Goal: Information Seeking & Learning: Learn about a topic

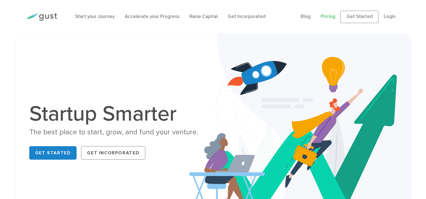
click at [324, 17] on link "Pricing" at bounding box center [328, 17] width 15 height 6
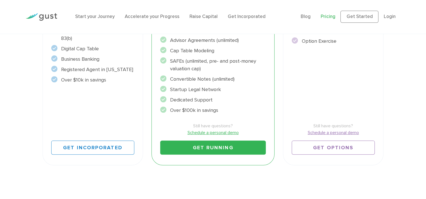
scroll to position [136, 0]
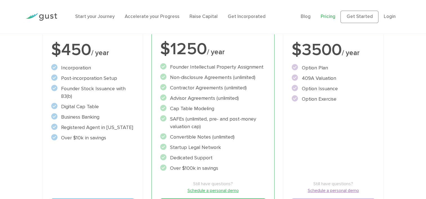
click at [115, 128] on li "Registered Agent in Delaware" at bounding box center [92, 128] width 83 height 8
click at [116, 128] on li "Registered Agent in Delaware" at bounding box center [92, 128] width 83 height 8
copy li "Delaware"
drag, startPoint x: 62, startPoint y: 126, endPoint x: 128, endPoint y: 125, distance: 66.5
click at [128, 125] on li "Registered Agent in Delaware" at bounding box center [92, 128] width 83 height 8
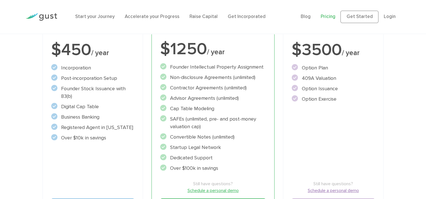
copy li "Registered Agent in Delaware"
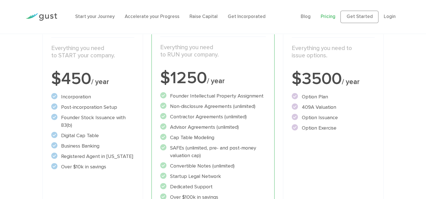
scroll to position [79, 0]
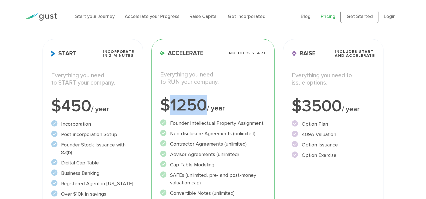
drag, startPoint x: 172, startPoint y: 109, endPoint x: 205, endPoint y: 107, distance: 33.0
click at [205, 107] on div "$1250 / year" at bounding box center [213, 105] width 106 height 17
copy div "1250"
drag, startPoint x: 407, startPoint y: 78, endPoint x: 368, endPoint y: 100, distance: 44.5
click at [407, 78] on div "Choose Your Plan Upgrade anytime Start Incorporate in 2 Minutes Everything you …" at bounding box center [213, 126] width 426 height 316
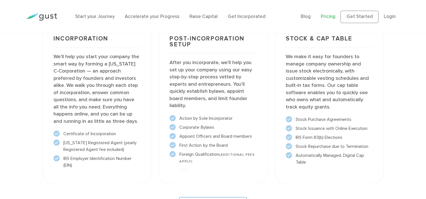
scroll to position [530, 0]
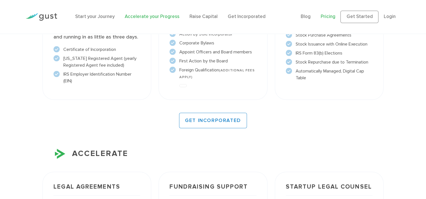
click at [167, 19] on link "Accelerate your Progress" at bounding box center [152, 17] width 55 height 6
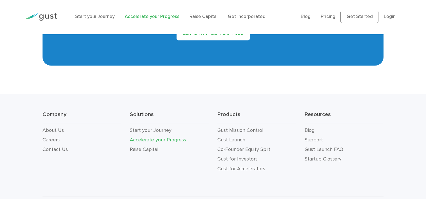
scroll to position [1050, 0]
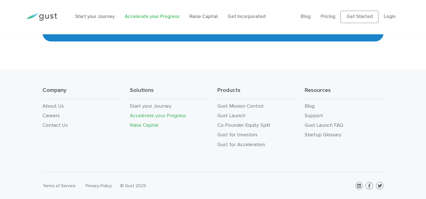
click at [149, 125] on link "Raise Capital" at bounding box center [144, 125] width 28 height 6
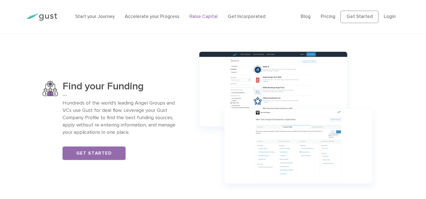
scroll to position [366, 0]
click at [316, 108] on img at bounding box center [285, 120] width 195 height 154
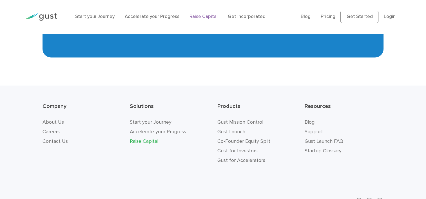
scroll to position [1030, 0]
